Goal: Transaction & Acquisition: Purchase product/service

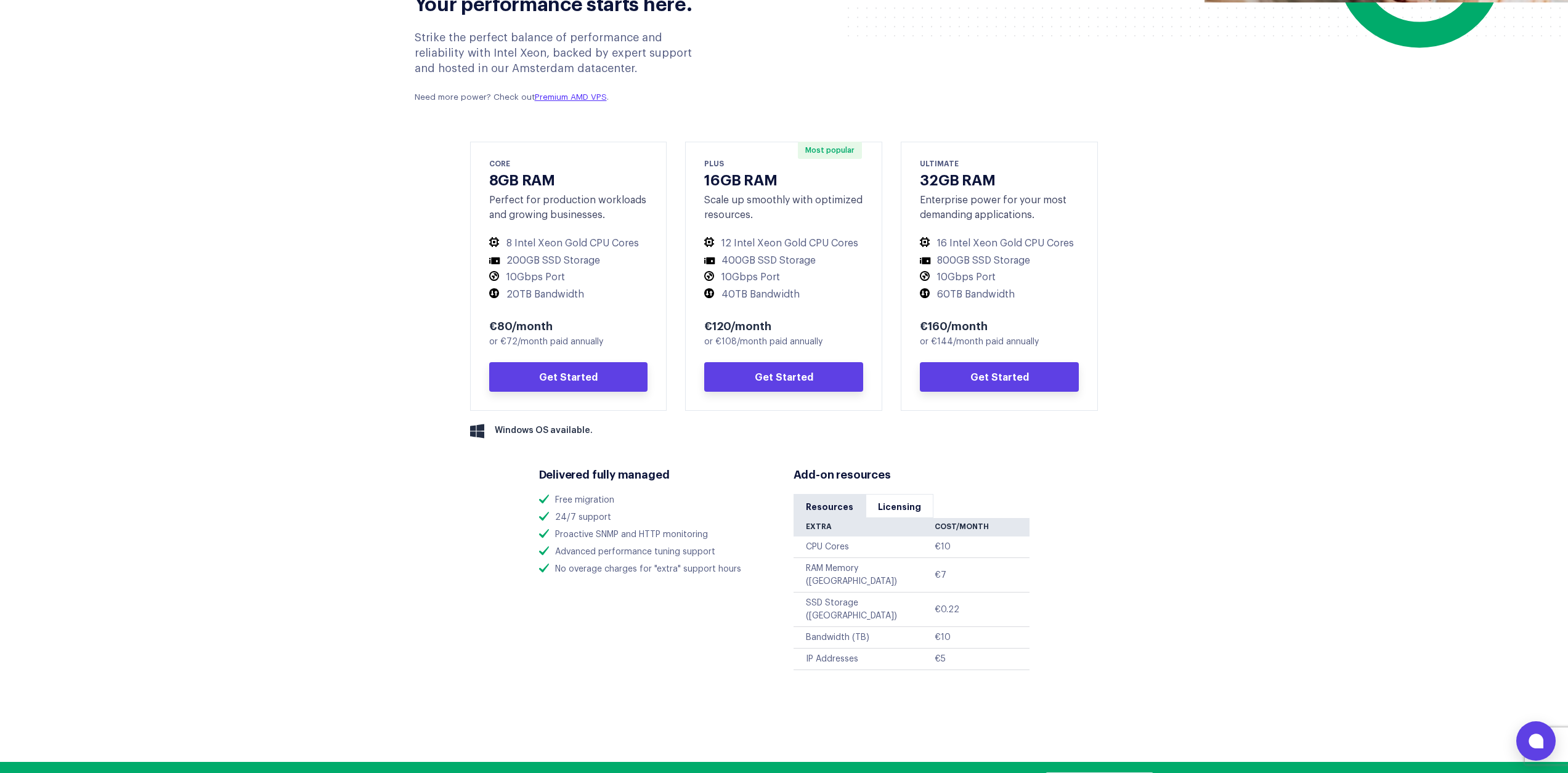
scroll to position [530, 0]
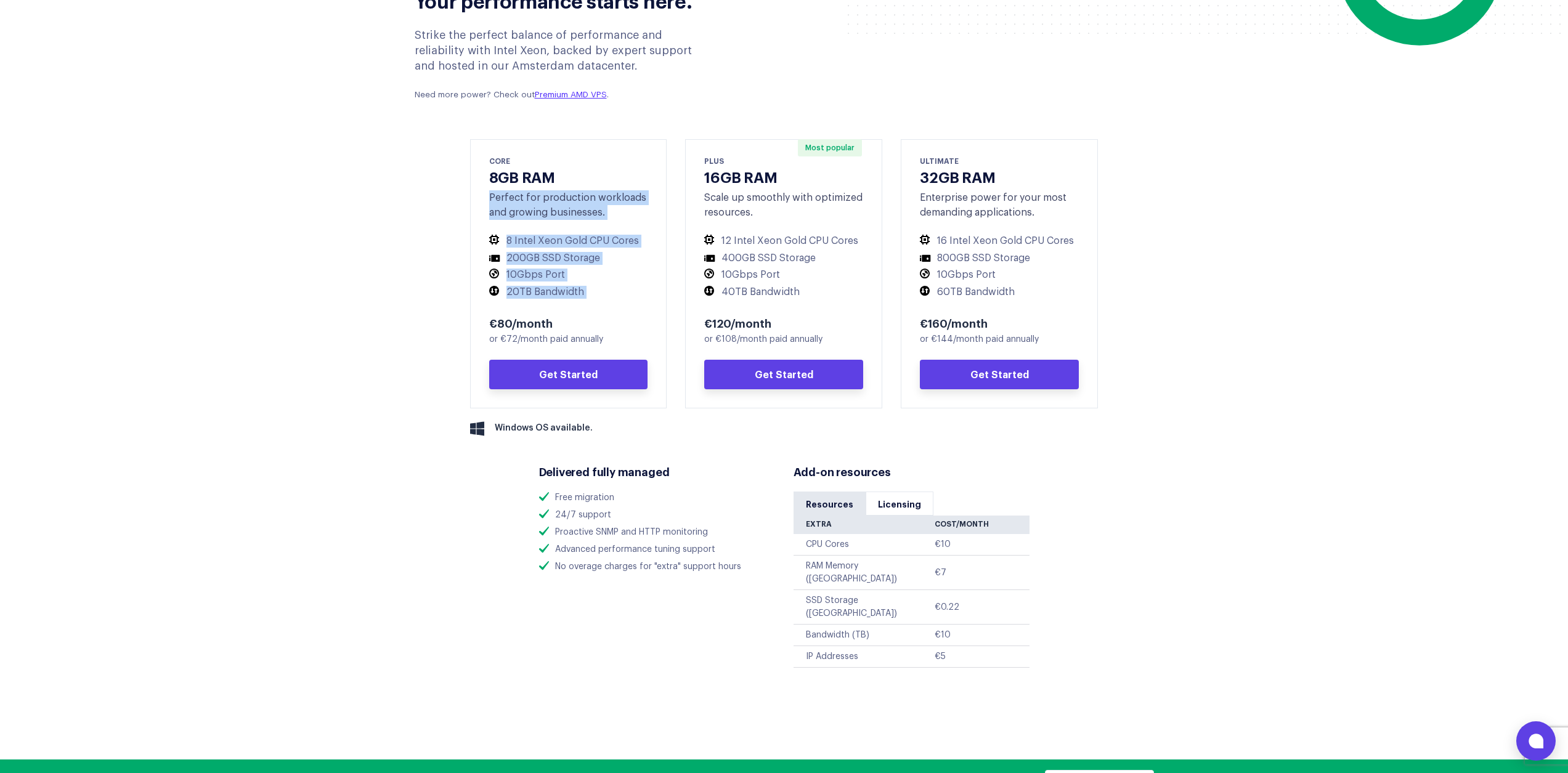
drag, startPoint x: 485, startPoint y: 184, endPoint x: 558, endPoint y: 305, distance: 141.3
click at [558, 305] on div "CORE 8GB RAM Perfect for production workloads and growing businesses. 8 Intel X…" at bounding box center [568, 274] width 197 height 269
drag, startPoint x: 609, startPoint y: 320, endPoint x: 509, endPoint y: 189, distance: 164.8
click at [510, 190] on div "CORE 8GB RAM Perfect for production workloads and growing businesses. 8 Intel X…" at bounding box center [568, 274] width 197 height 269
drag, startPoint x: 509, startPoint y: 189, endPoint x: 557, endPoint y: 286, distance: 108.2
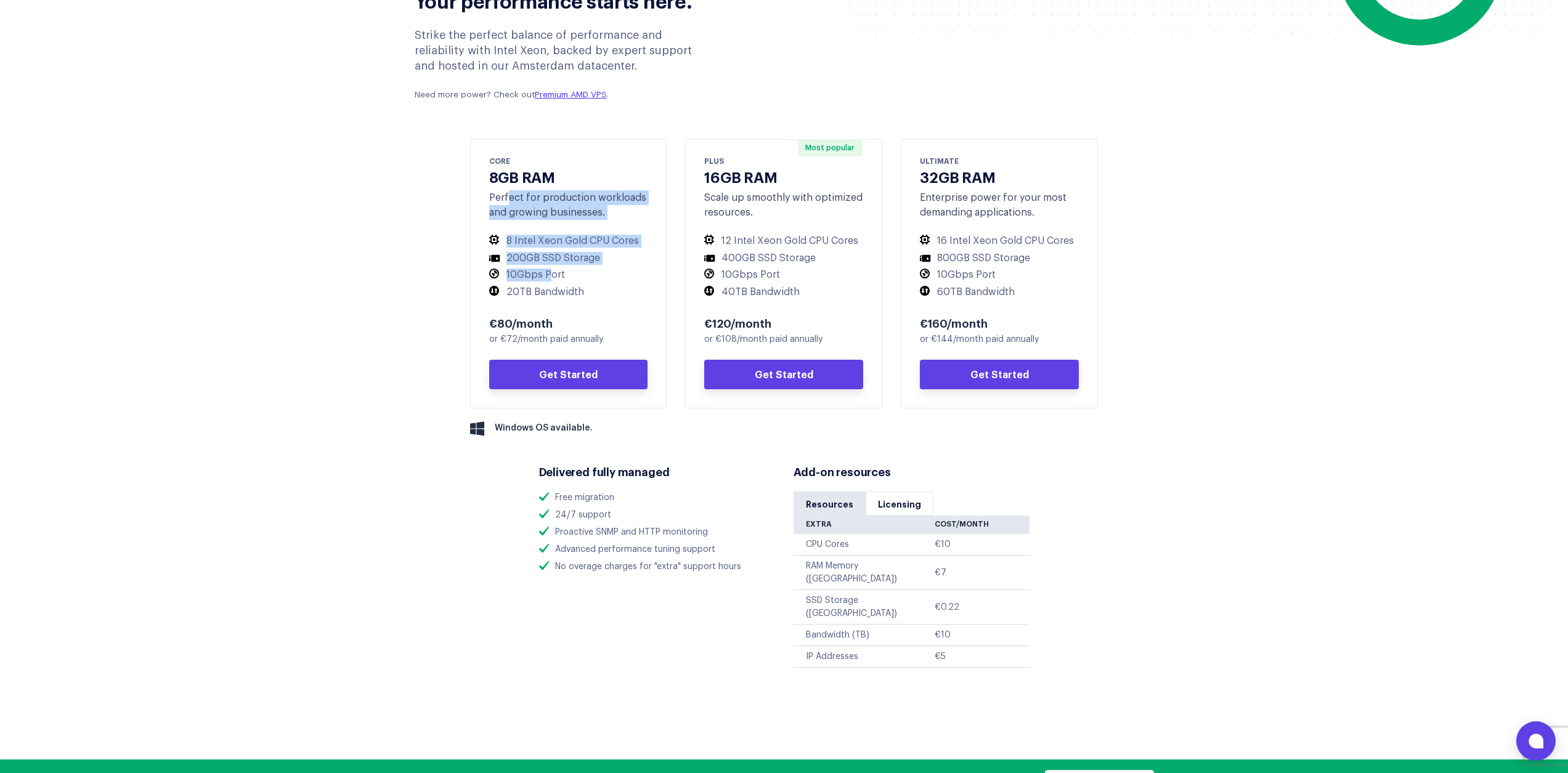
click at [553, 274] on div "CORE 8GB RAM Perfect for production workloads and growing businesses. 8 Intel X…" at bounding box center [568, 274] width 197 height 269
click at [570, 344] on div "€80/month or €72/month paid annually Get Started" at bounding box center [569, 352] width 159 height 74
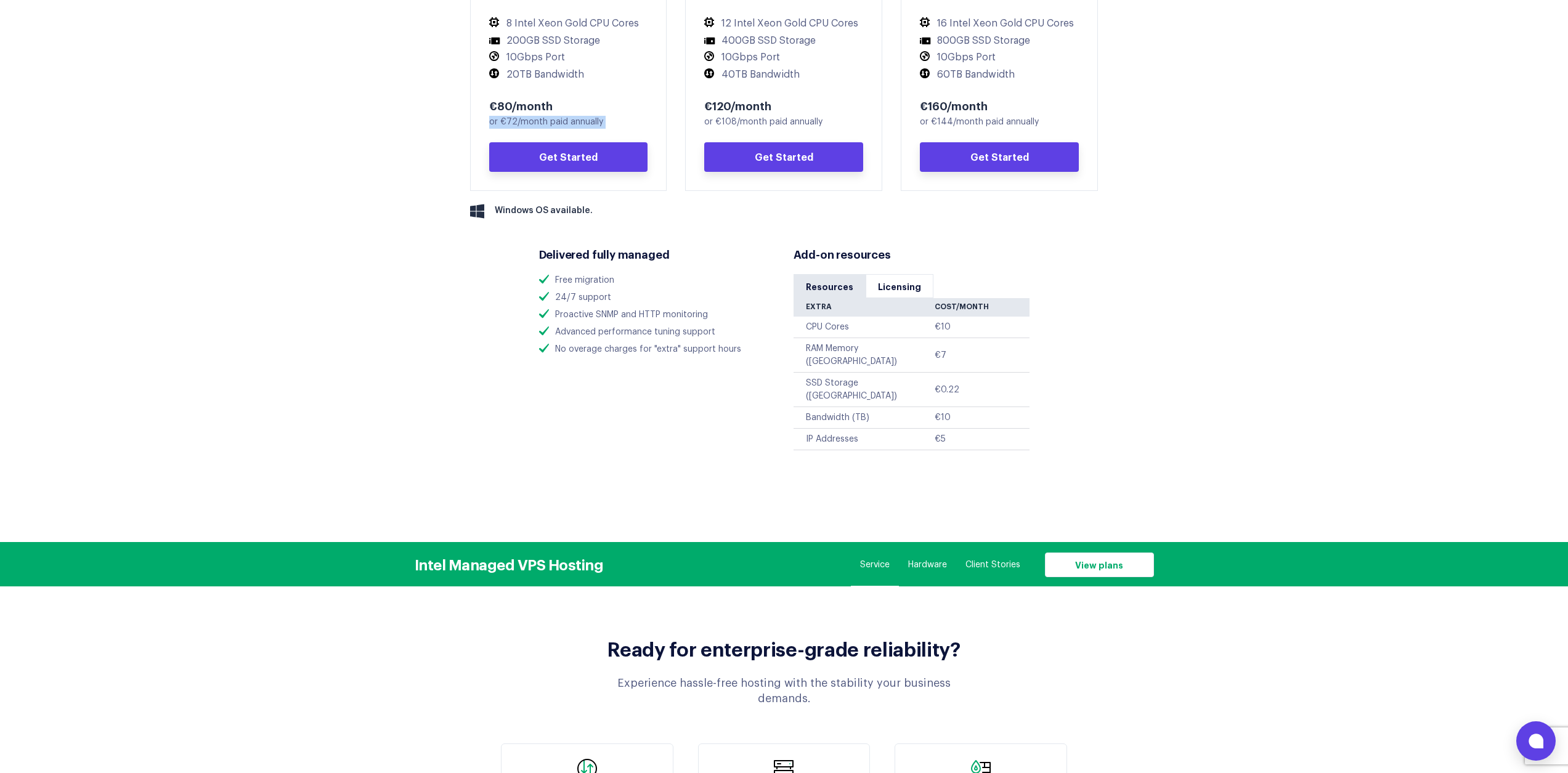
scroll to position [0, 0]
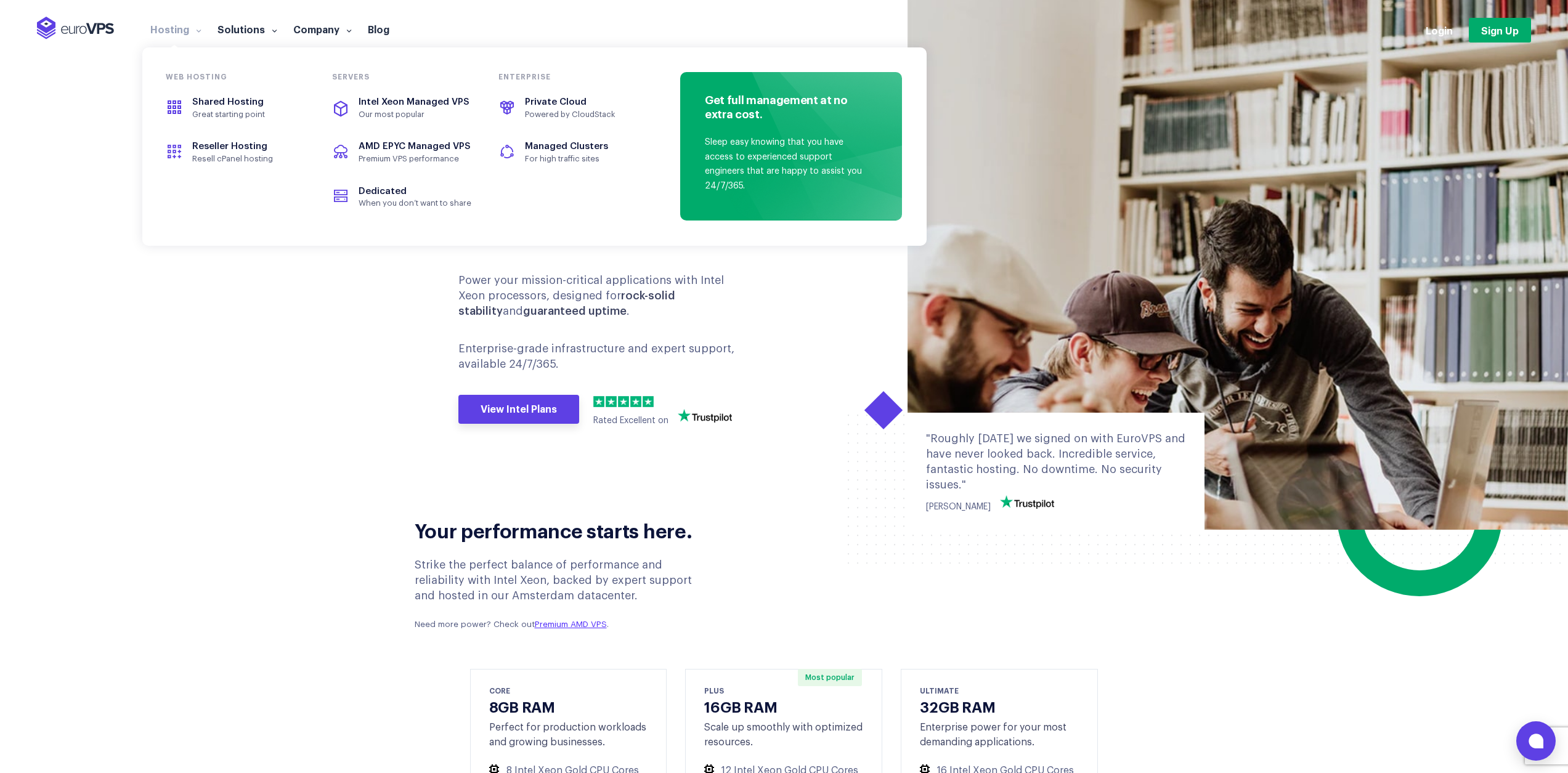
click at [177, 30] on link "Hosting" at bounding box center [175, 29] width 67 height 13
click at [231, 117] on span "Great starting point" at bounding box center [249, 115] width 113 height 10
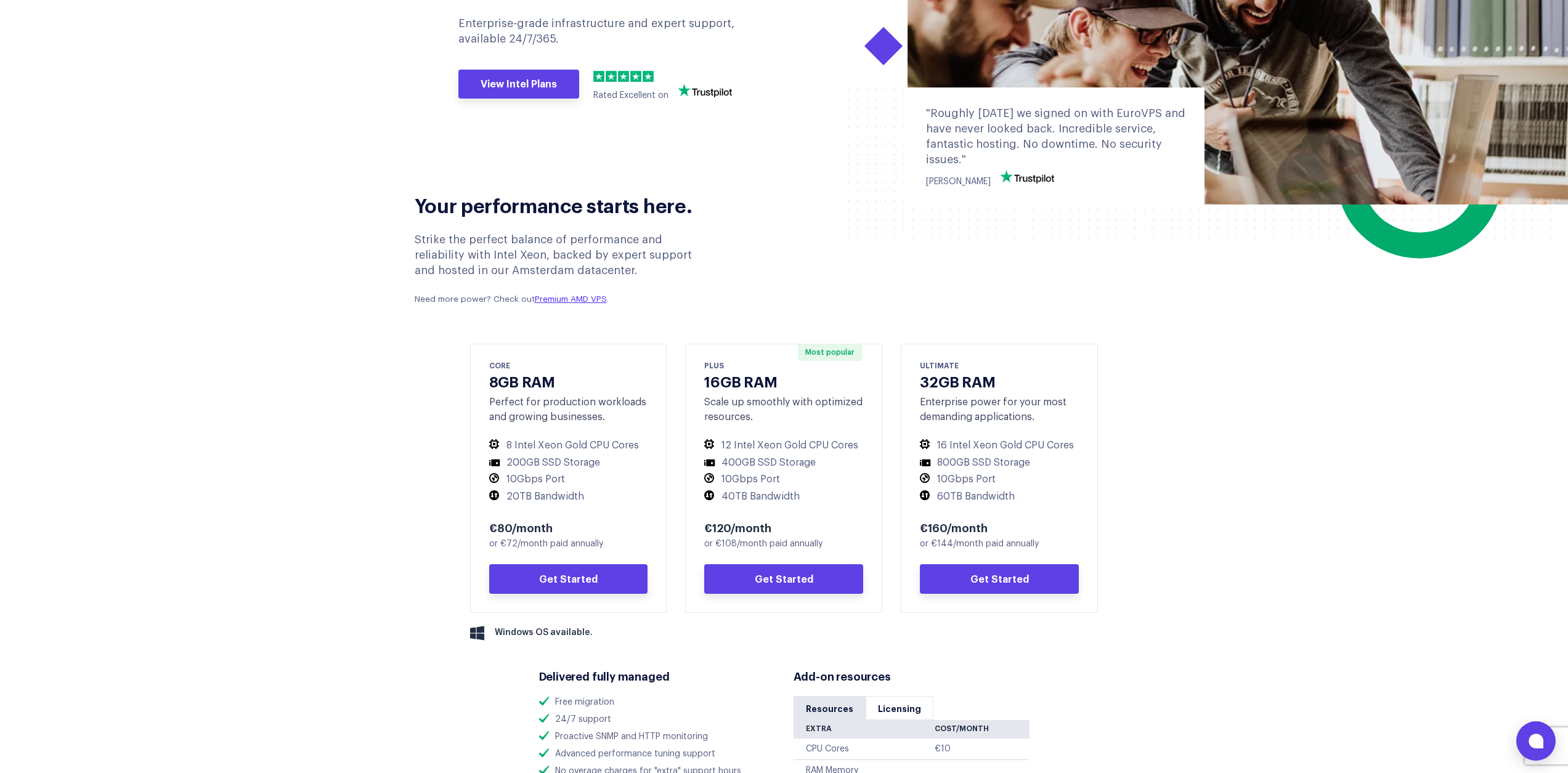
scroll to position [440, 0]
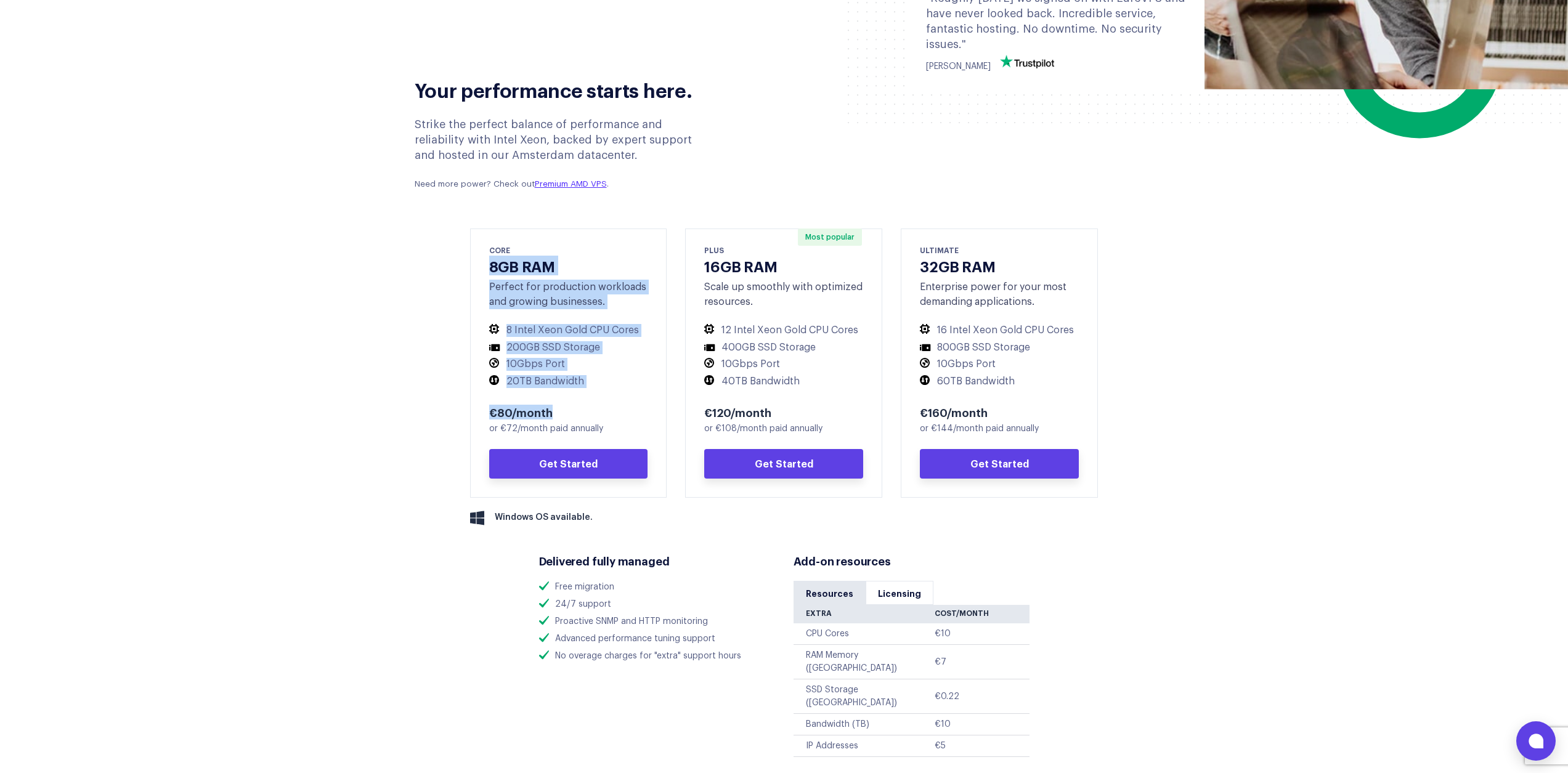
drag, startPoint x: 483, startPoint y: 263, endPoint x: 590, endPoint y: 417, distance: 187.5
click at [590, 416] on div "CORE 8GB RAM Perfect for production workloads and growing businesses. 8 Intel X…" at bounding box center [568, 363] width 197 height 269
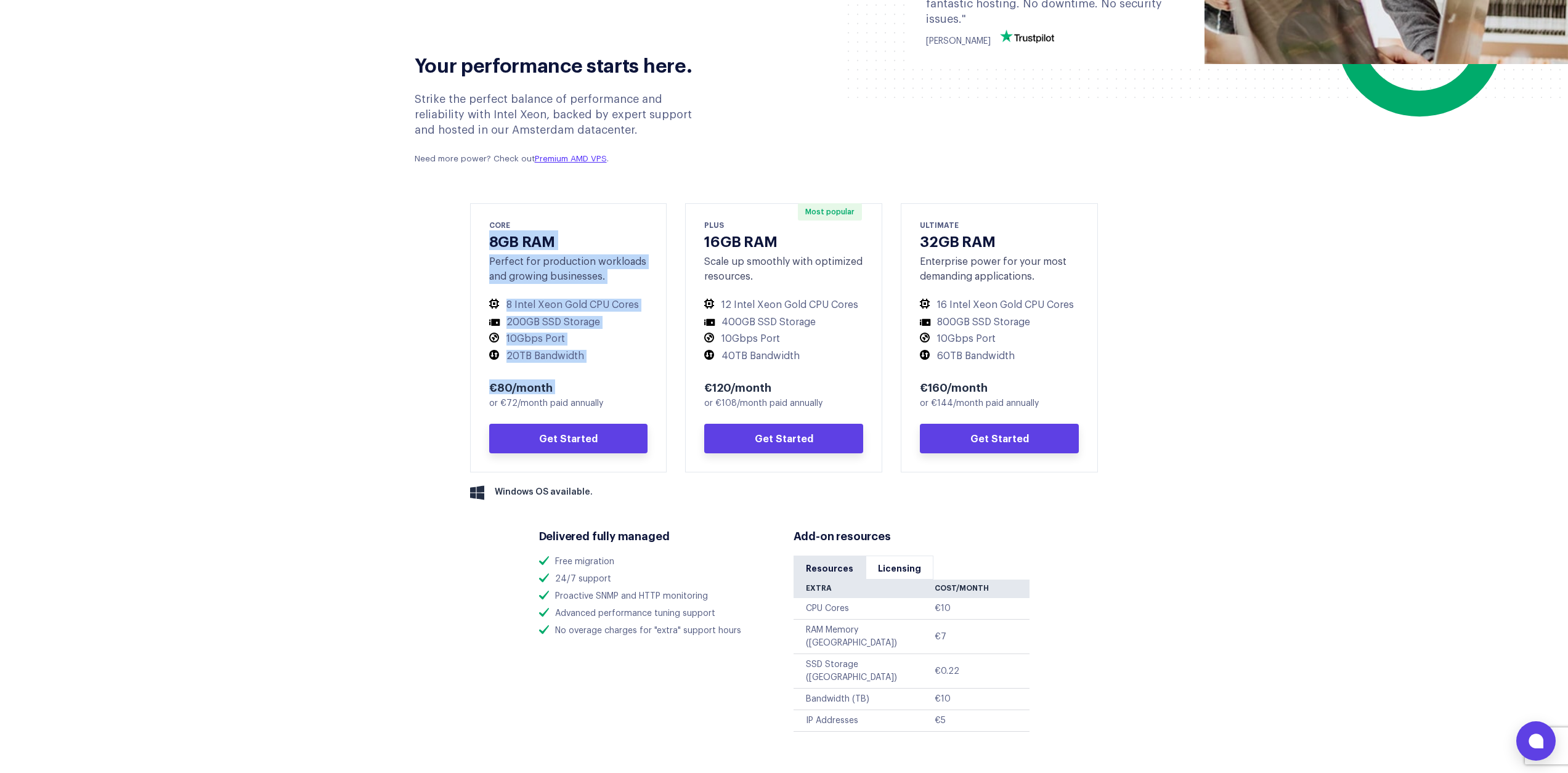
scroll to position [15, 0]
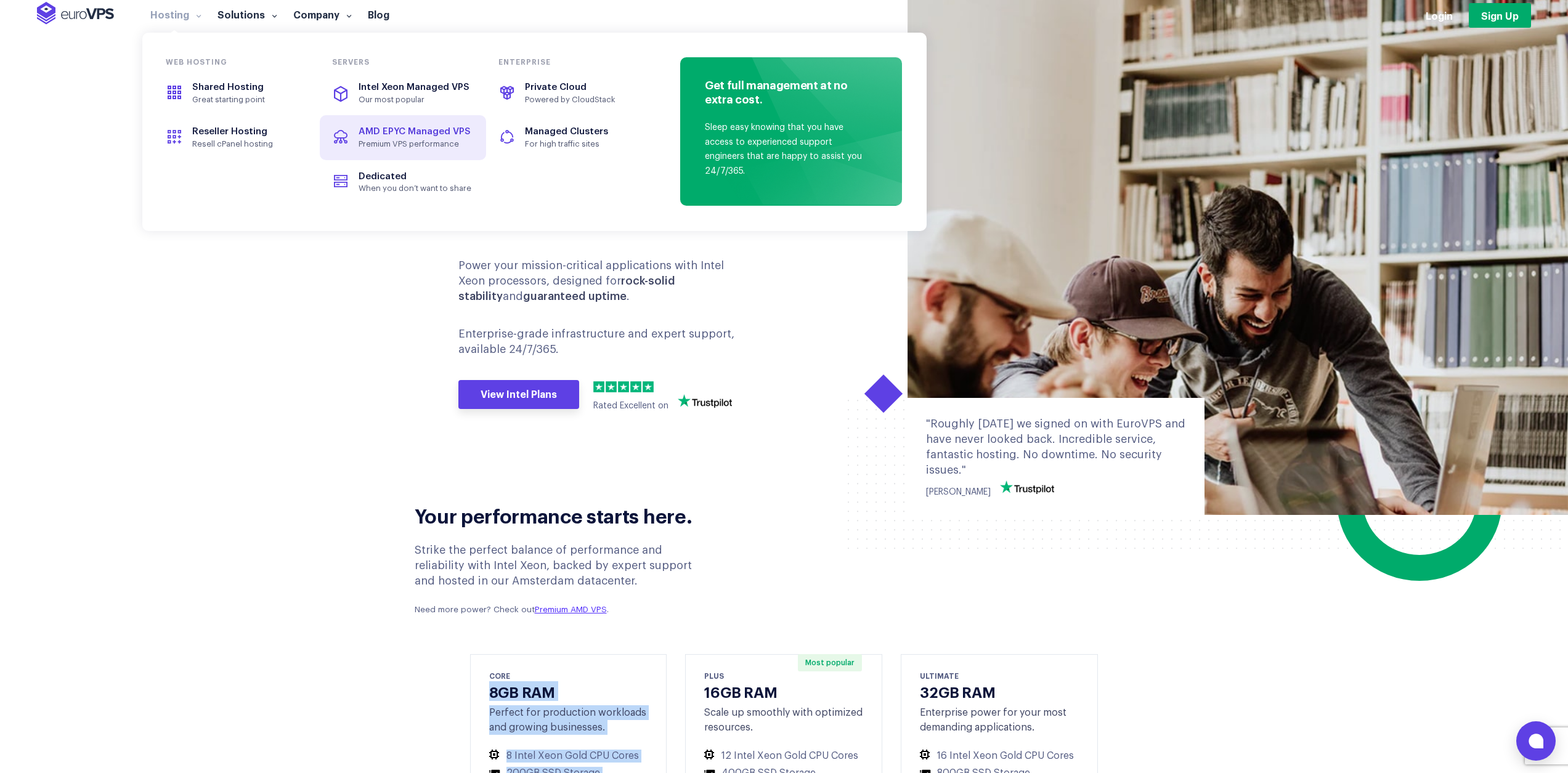
click at [405, 140] on span "Premium VPS performance" at bounding box center [415, 144] width 113 height 10
